Goal: Task Accomplishment & Management: Use online tool/utility

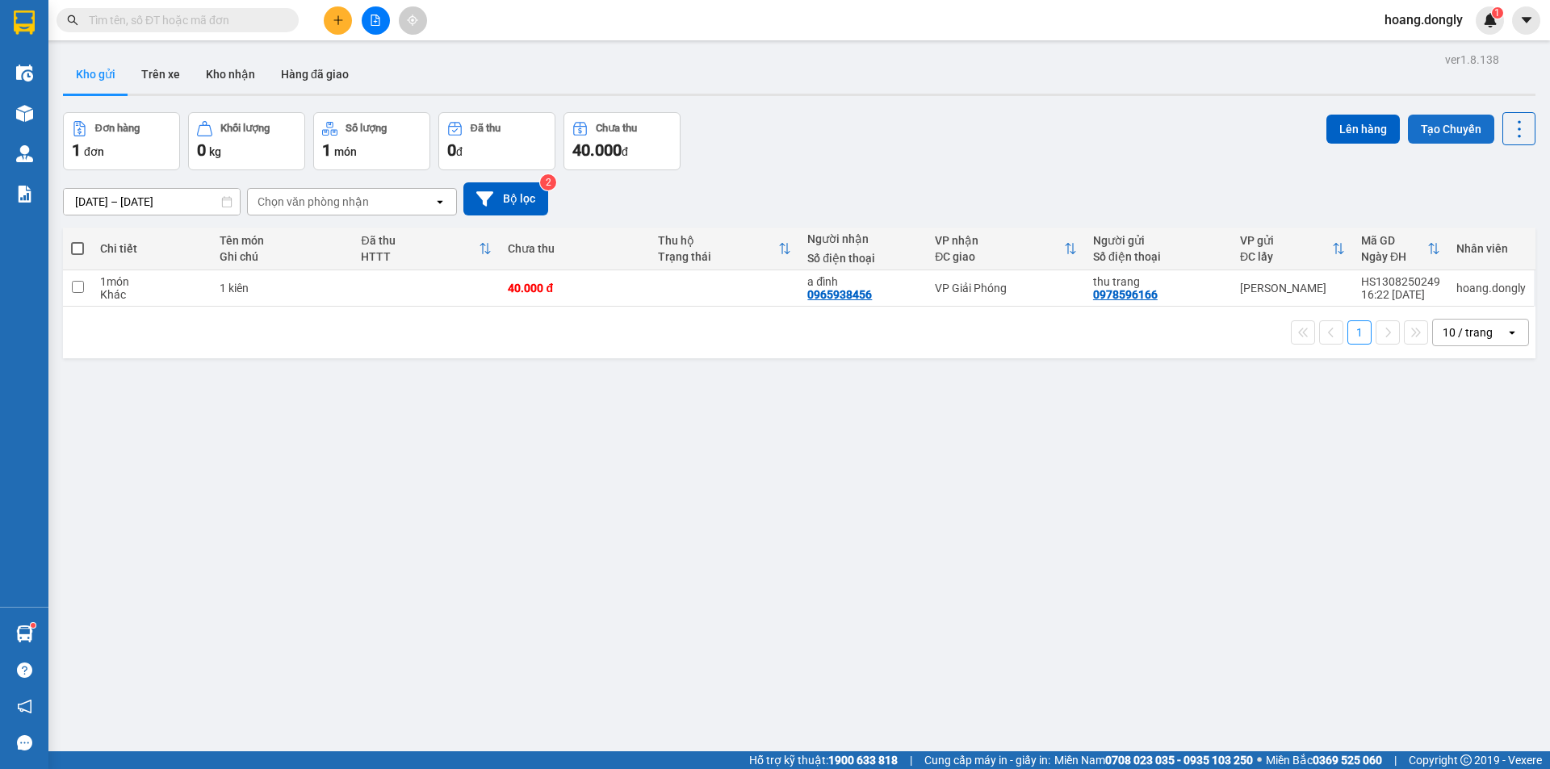
click at [1442, 127] on button "Tạo Chuyến" at bounding box center [1451, 129] width 86 height 29
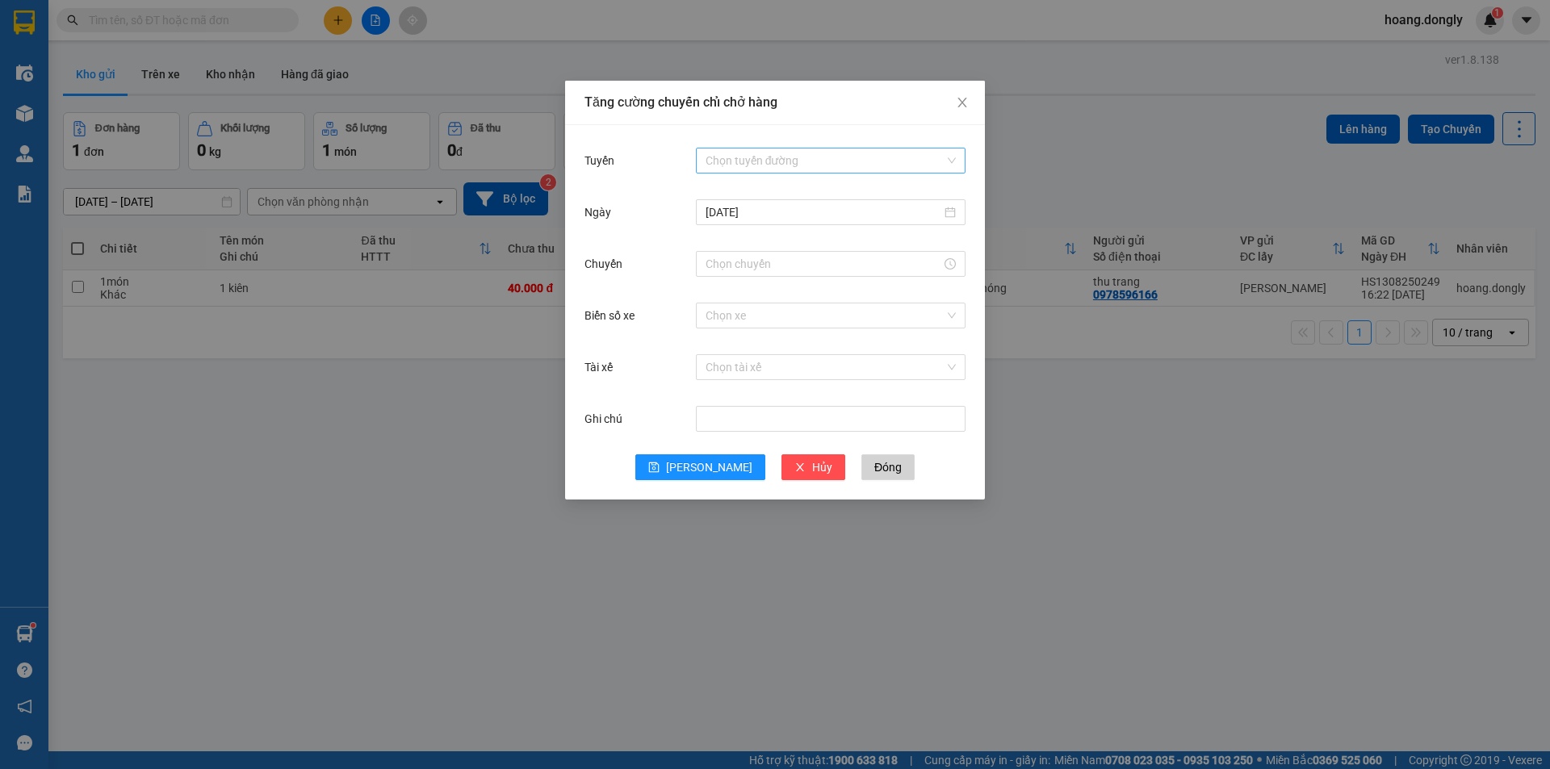
click at [953, 157] on div "Chọn tuyến đường" at bounding box center [831, 161] width 270 height 26
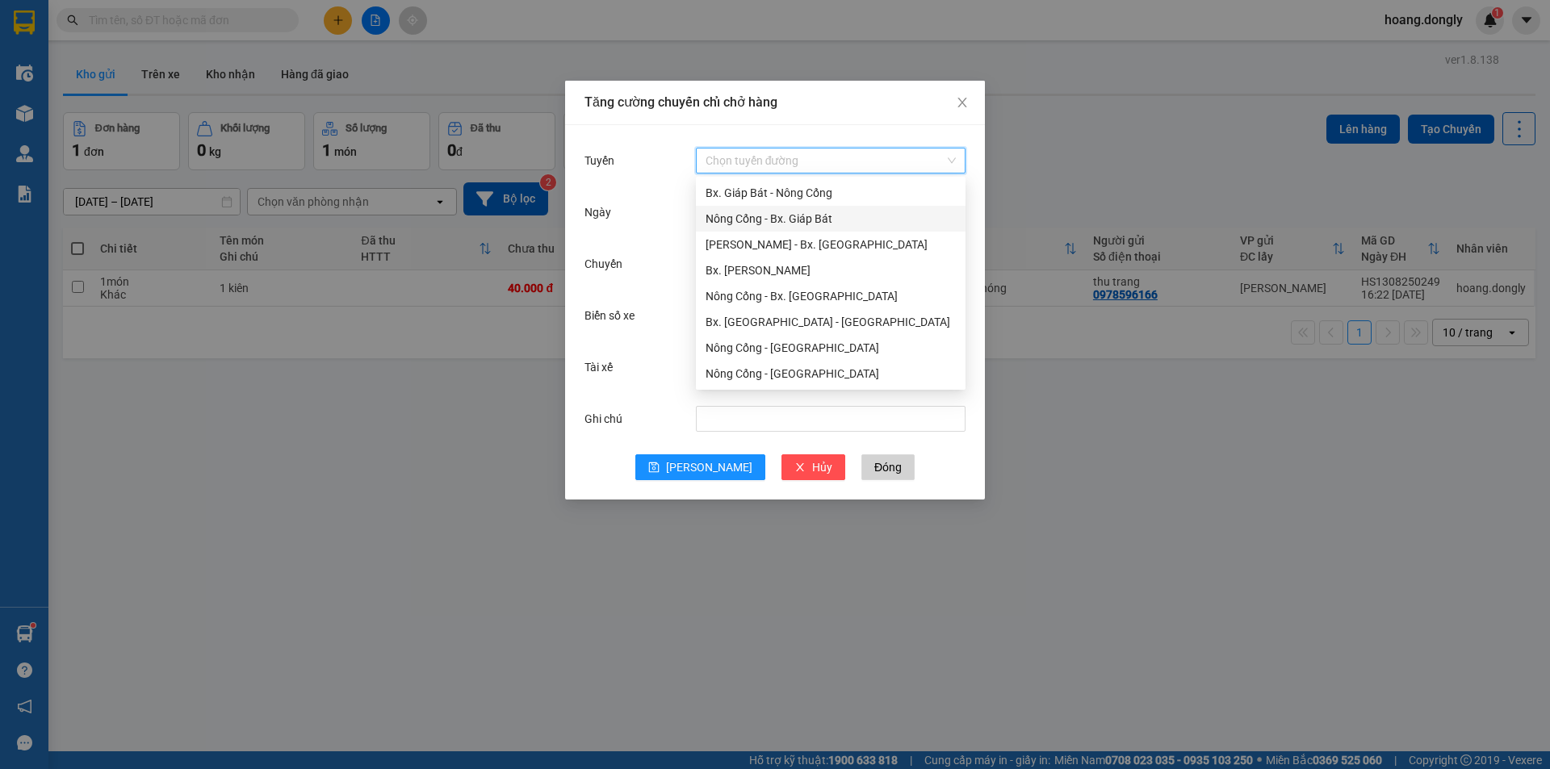
click at [817, 224] on div "Nông Cống - Bx. Giáp Bát" at bounding box center [831, 219] width 250 height 18
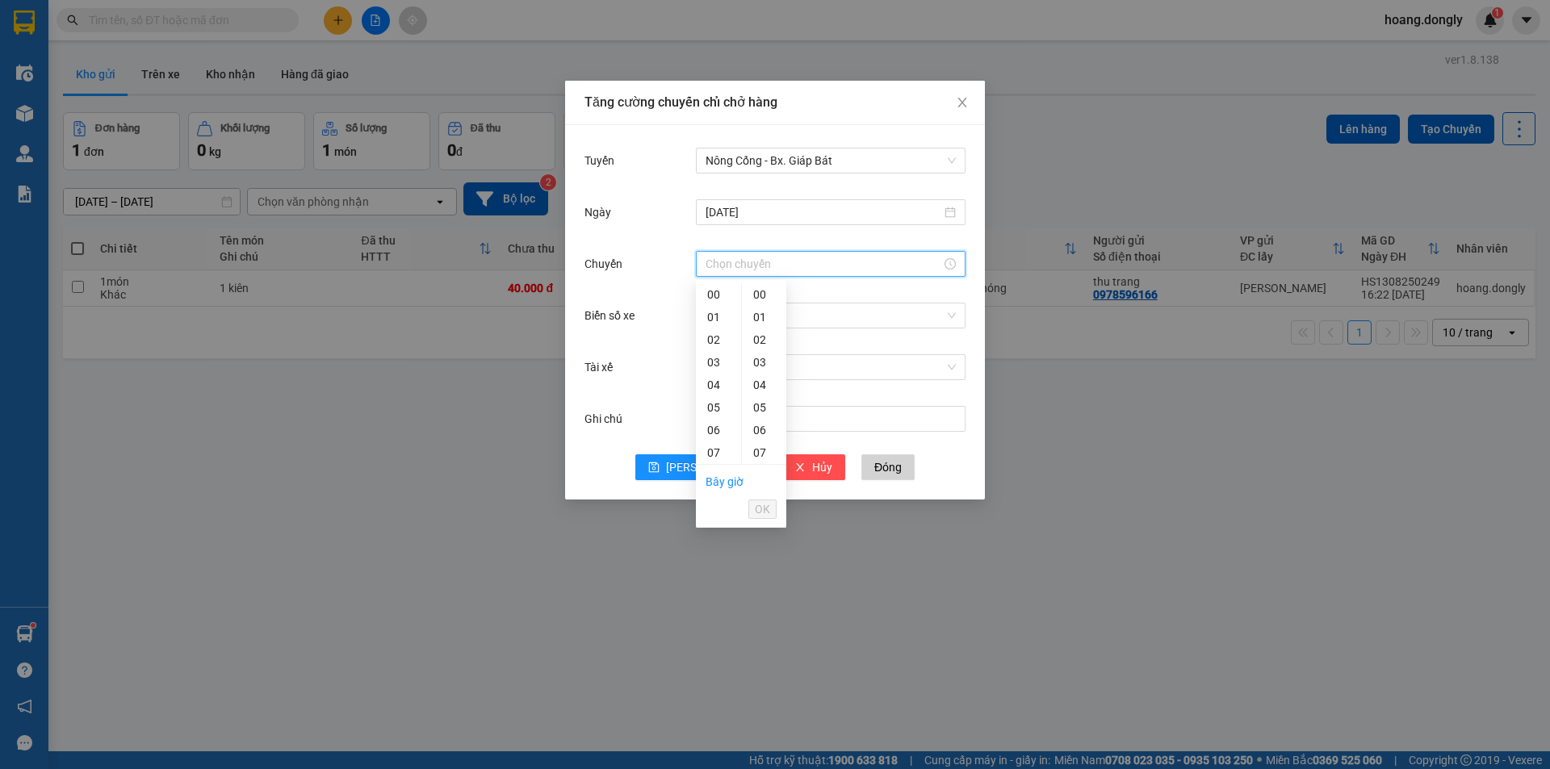
click at [793, 262] on input "Chuyến" at bounding box center [824, 264] width 236 height 18
click at [717, 413] on div "16" at bounding box center [718, 414] width 45 height 23
click at [764, 396] on div "40" at bounding box center [764, 391] width 44 height 23
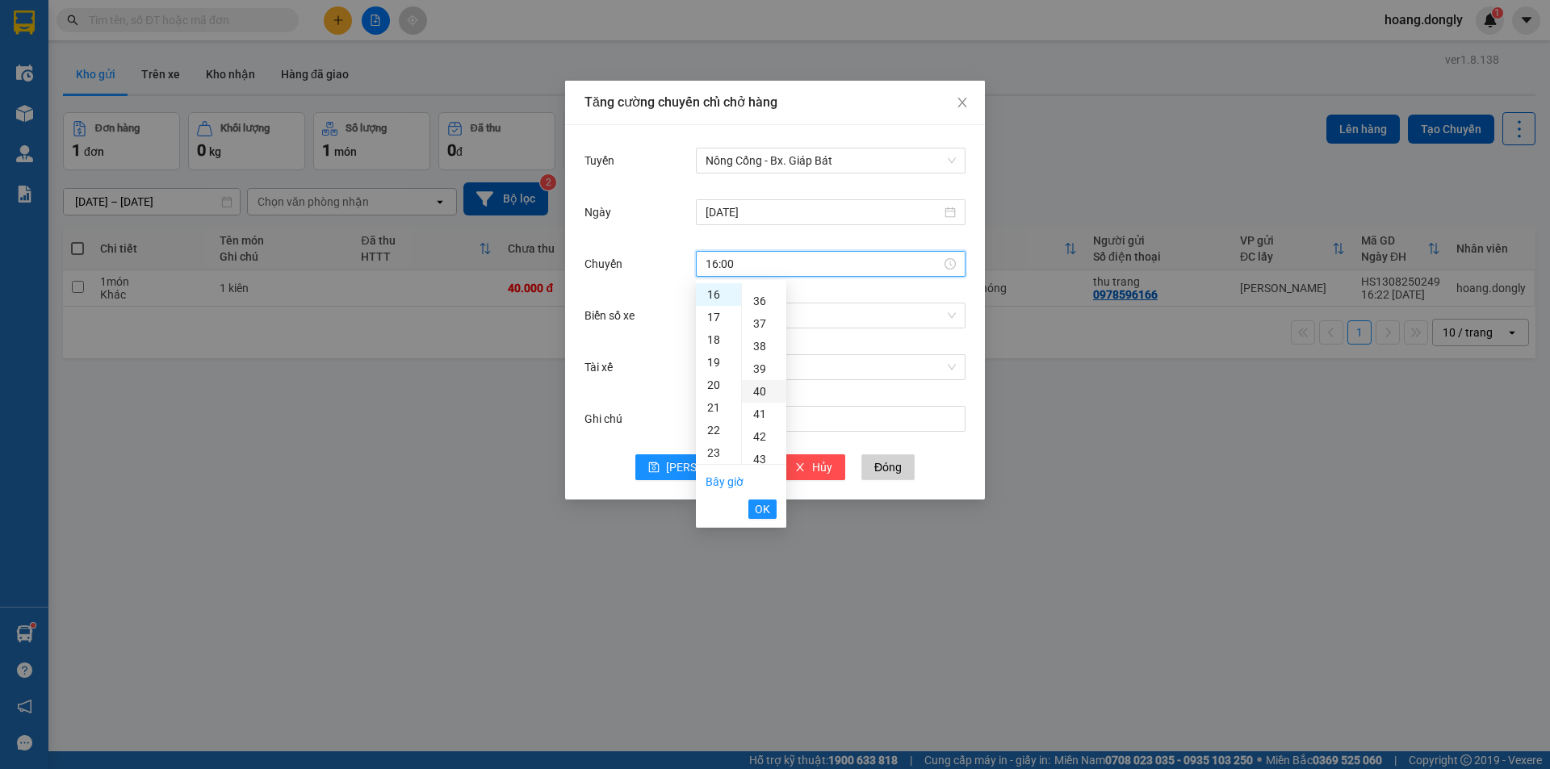
type input "16:40"
click at [763, 510] on span "OK" at bounding box center [762, 510] width 15 height 18
click at [750, 316] on input "Biển số xe" at bounding box center [825, 316] width 239 height 24
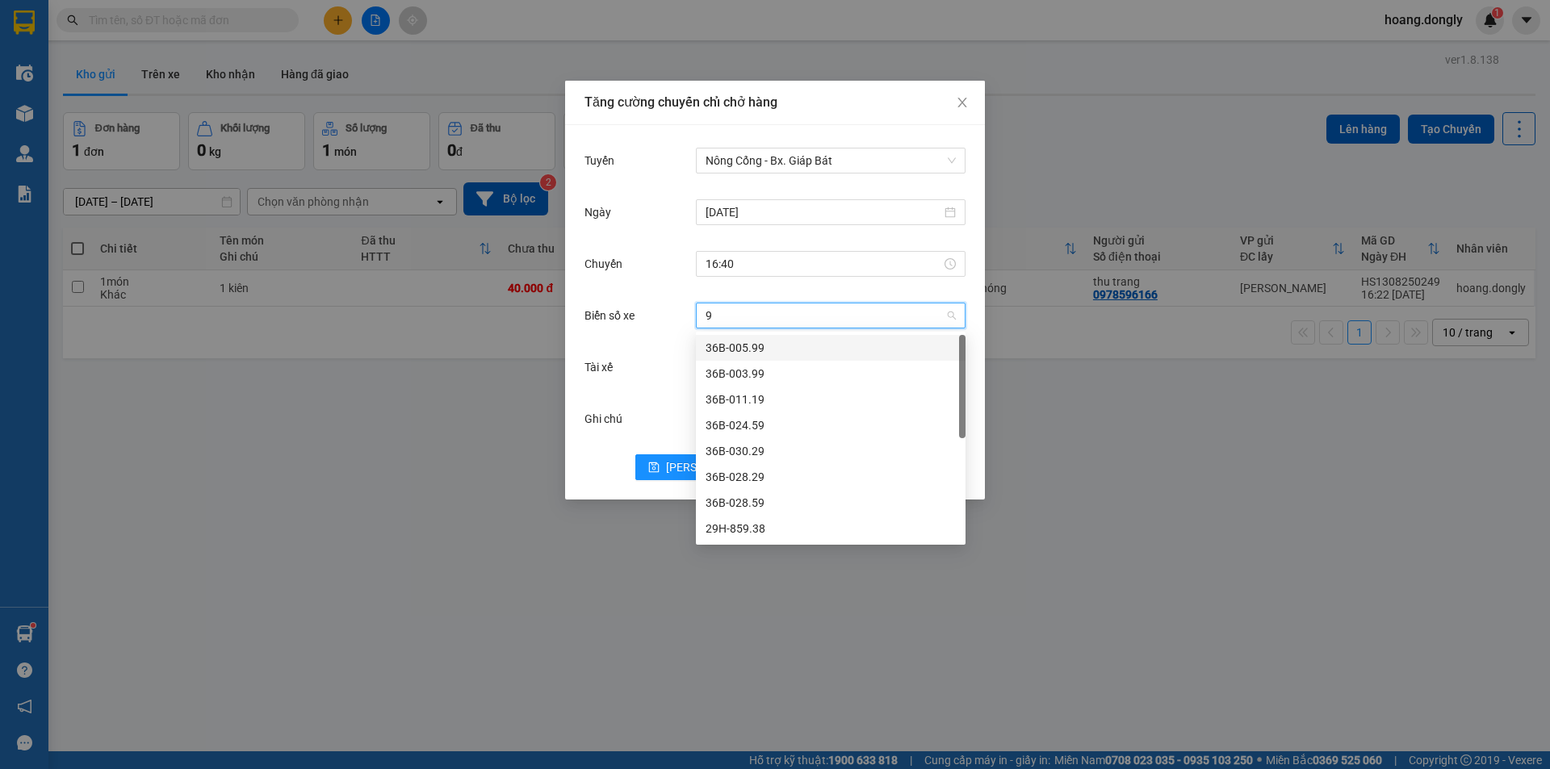
type input "90"
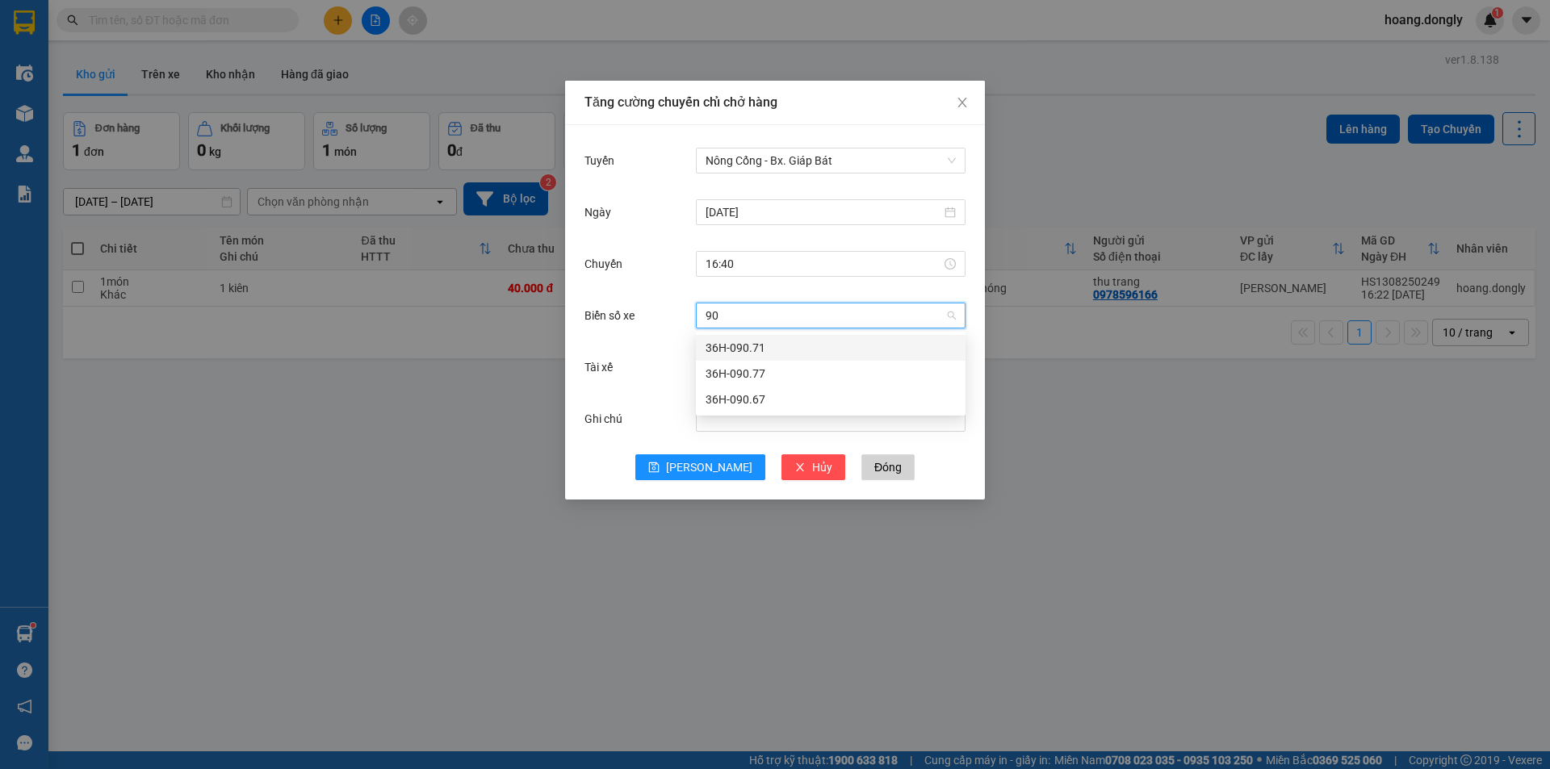
click at [744, 400] on div "36H-090.67" at bounding box center [831, 400] width 250 height 18
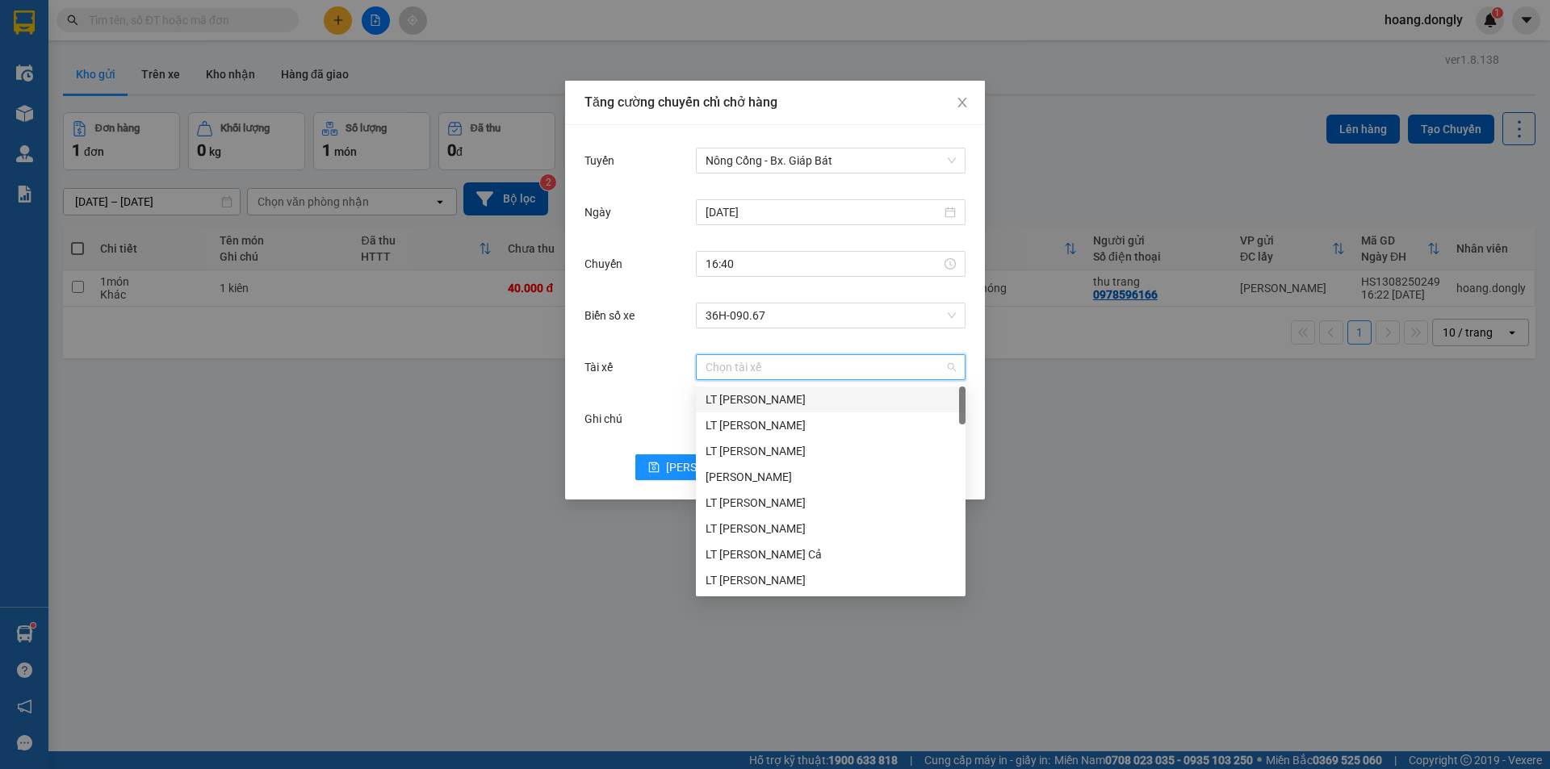
click at [733, 362] on input "Tài xế" at bounding box center [825, 367] width 239 height 24
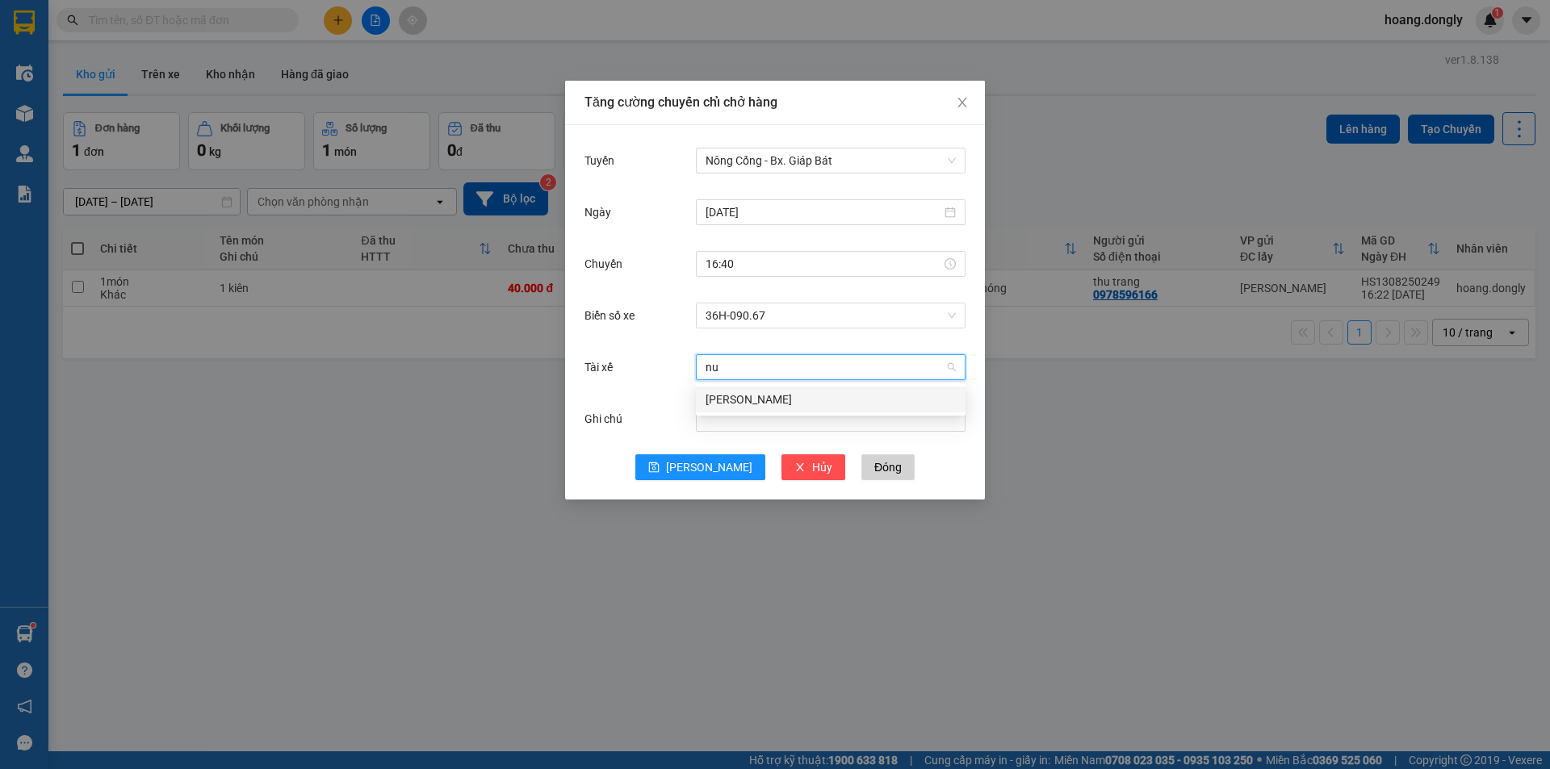
type input "nui"
click at [694, 465] on button "[PERSON_NAME]" at bounding box center [700, 468] width 130 height 26
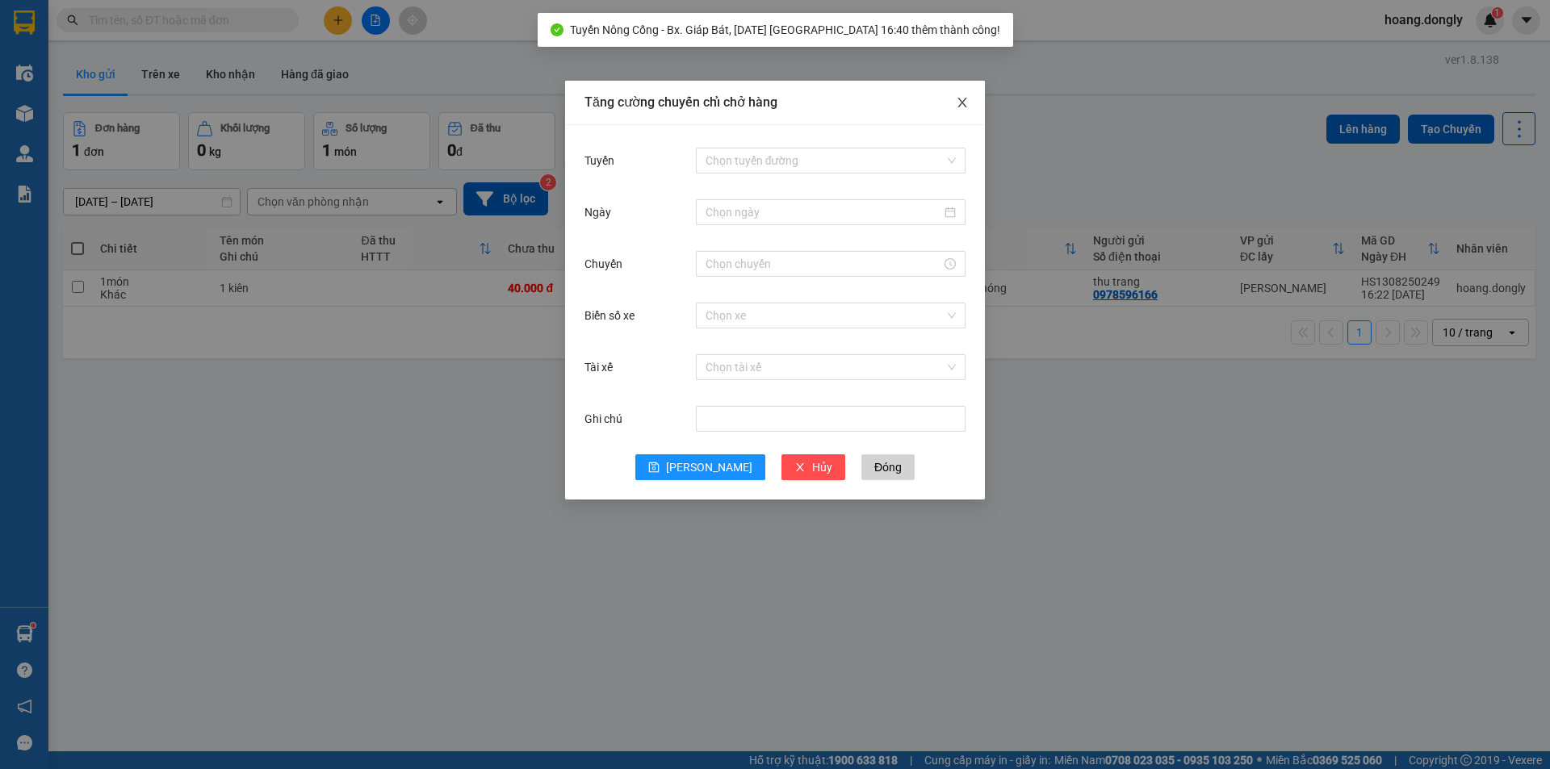
click at [967, 100] on icon "close" at bounding box center [962, 102] width 13 height 13
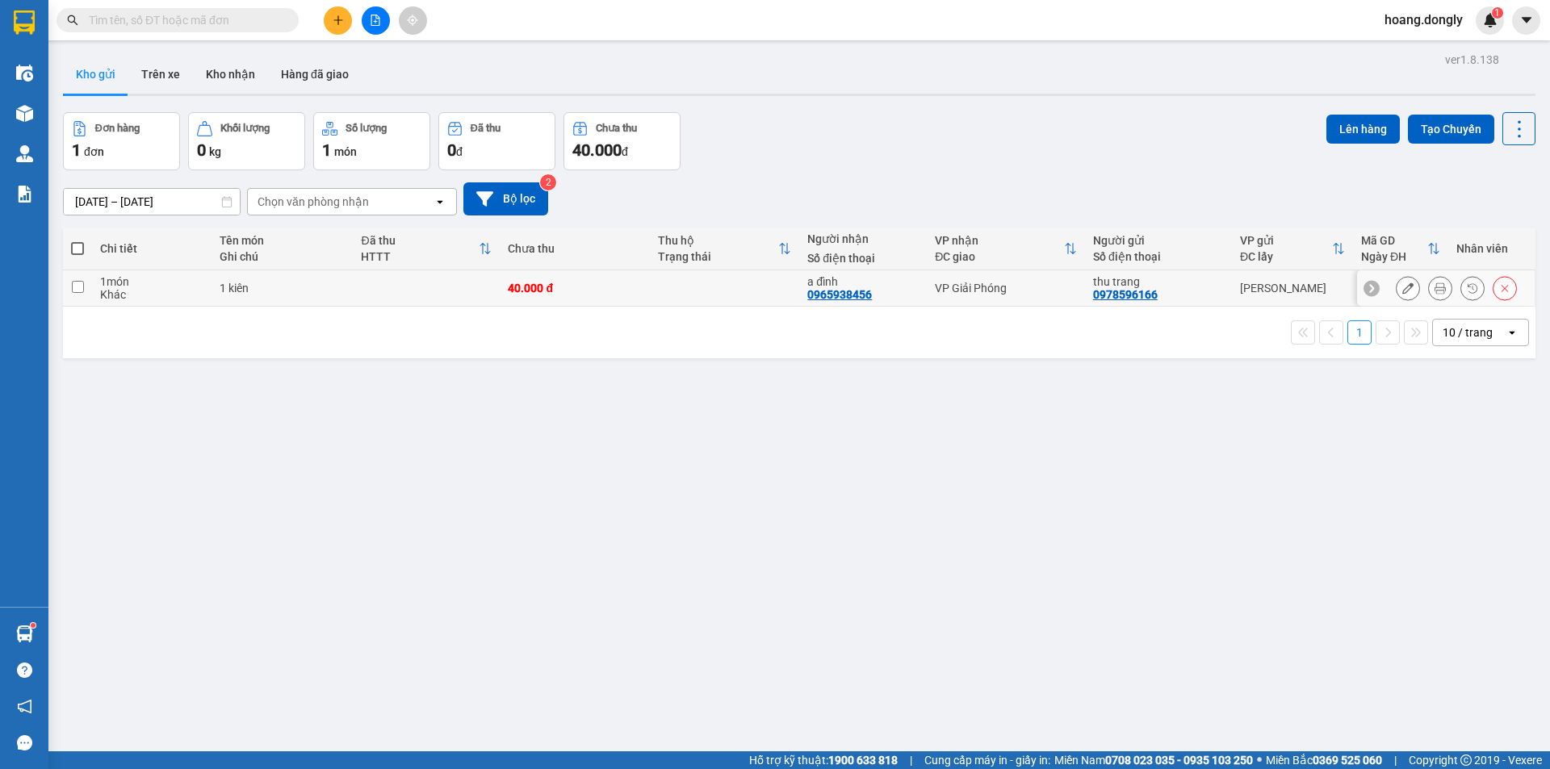
click at [575, 291] on div "40.000 đ" at bounding box center [574, 288] width 133 height 13
checkbox input "true"
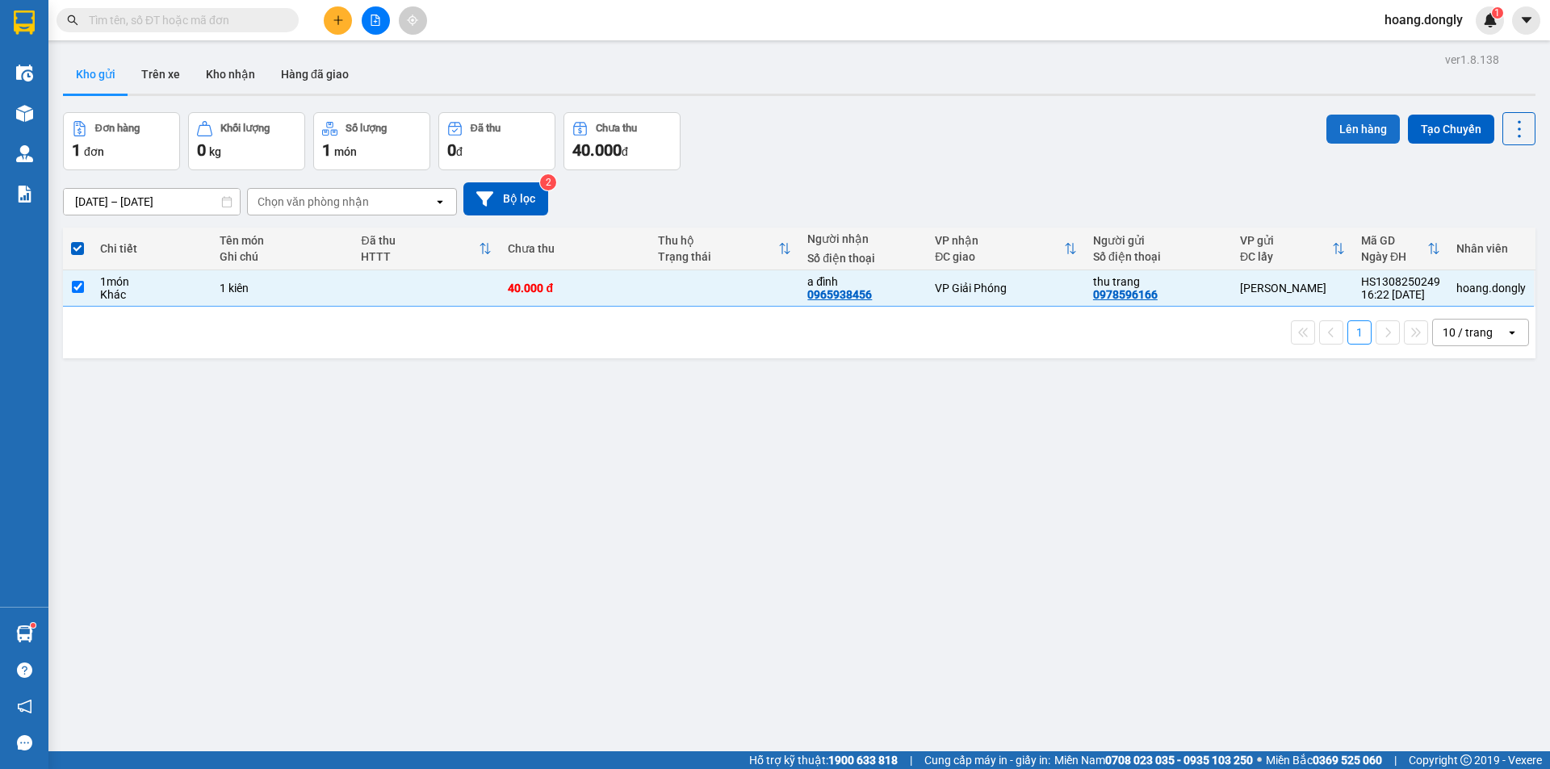
click at [1349, 134] on button "Lên hàng" at bounding box center [1362, 129] width 73 height 29
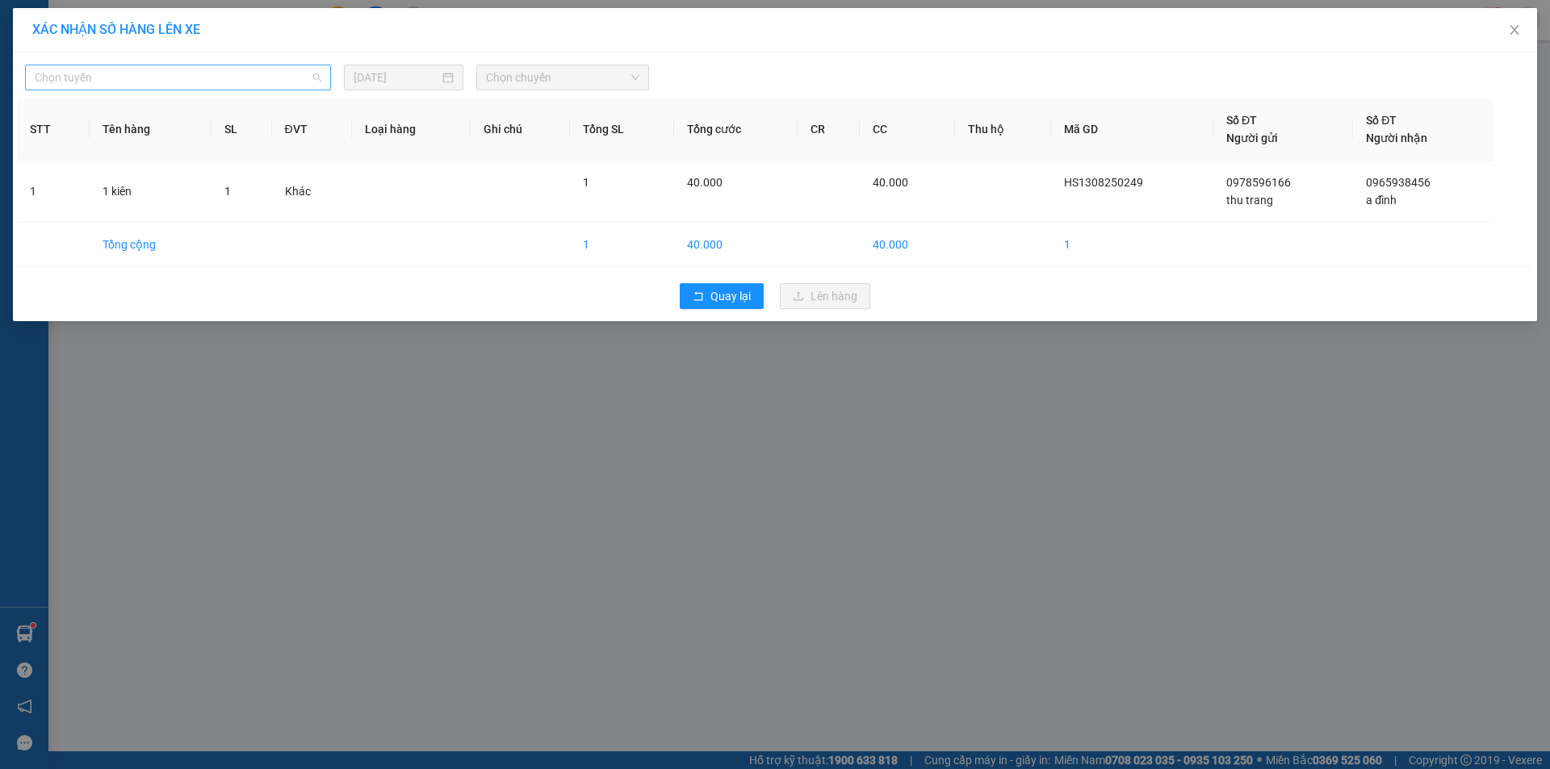
click at [321, 72] on div "Chọn tuyến" at bounding box center [178, 78] width 306 height 26
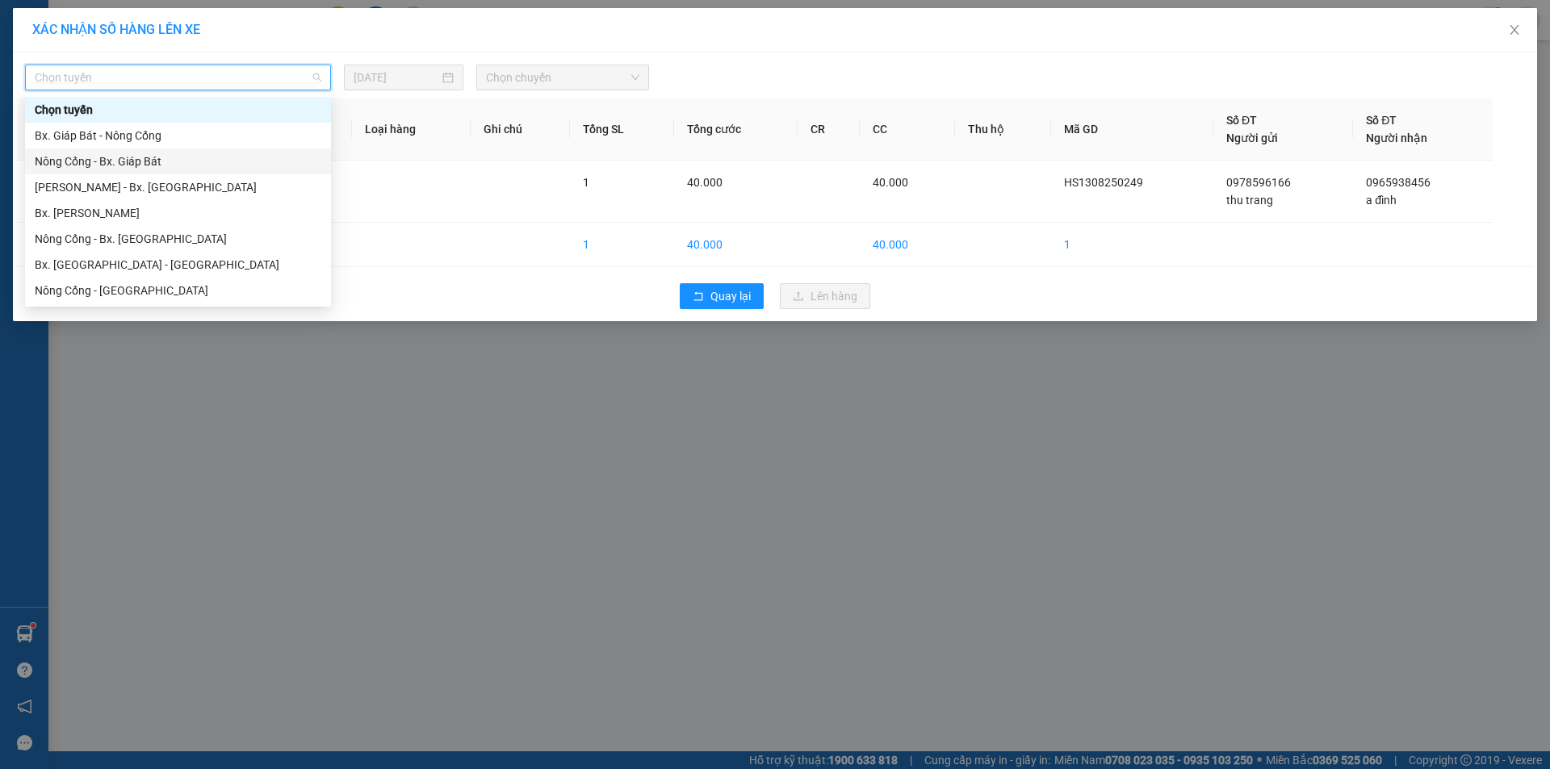
click at [156, 161] on div "Nông Cống - Bx. Giáp Bát" at bounding box center [178, 162] width 287 height 18
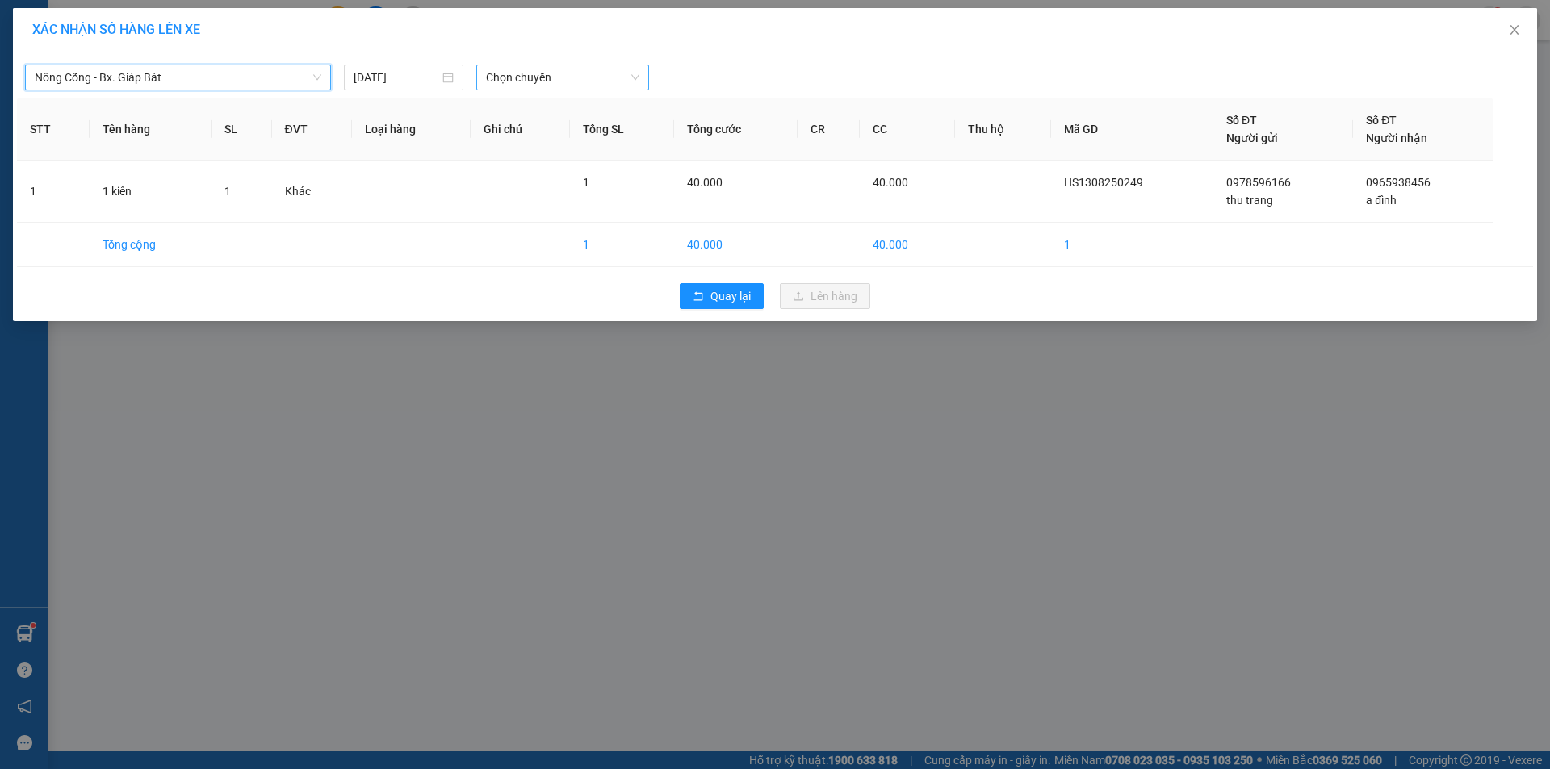
click at [637, 75] on span "Chọn chuyến" at bounding box center [562, 77] width 153 height 24
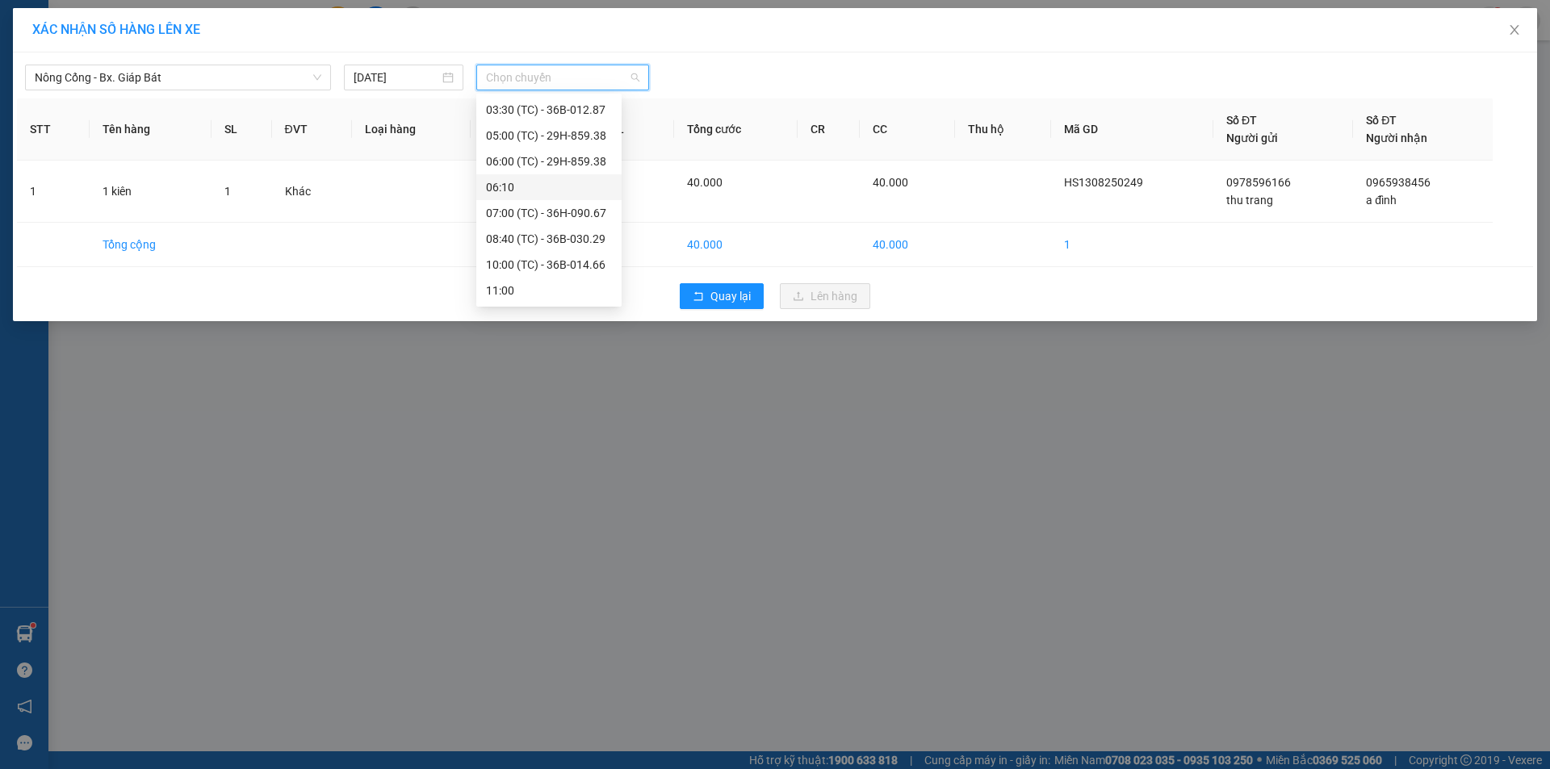
scroll to position [181, 0]
click at [566, 295] on div "16:40 (TC) - 36H-090.67" at bounding box center [549, 291] width 126 height 18
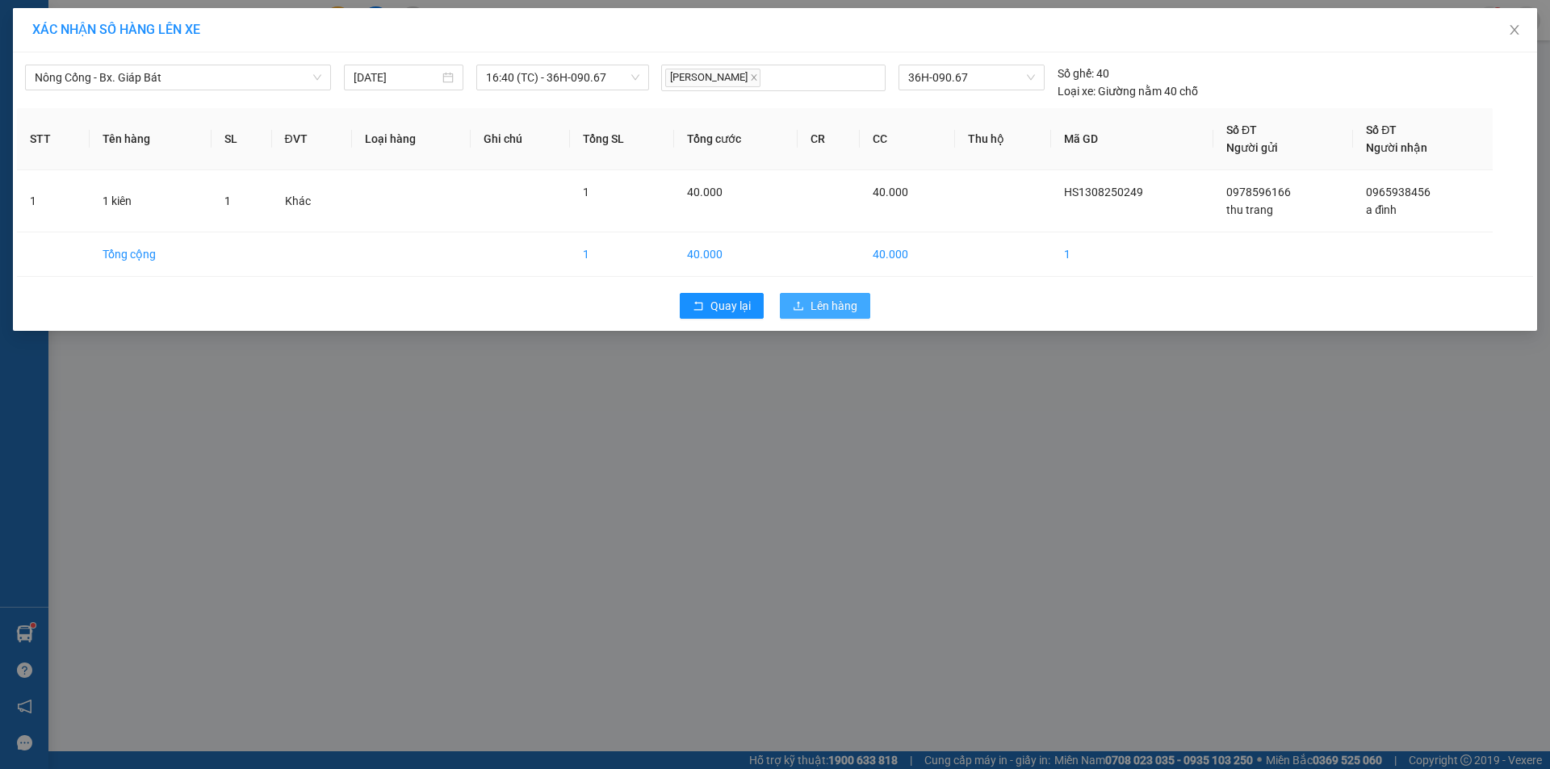
drag, startPoint x: 847, startPoint y: 308, endPoint x: 834, endPoint y: 314, distance: 14.1
click at [847, 309] on span "Lên hàng" at bounding box center [834, 306] width 47 height 18
